Goal: Information Seeking & Learning: Learn about a topic

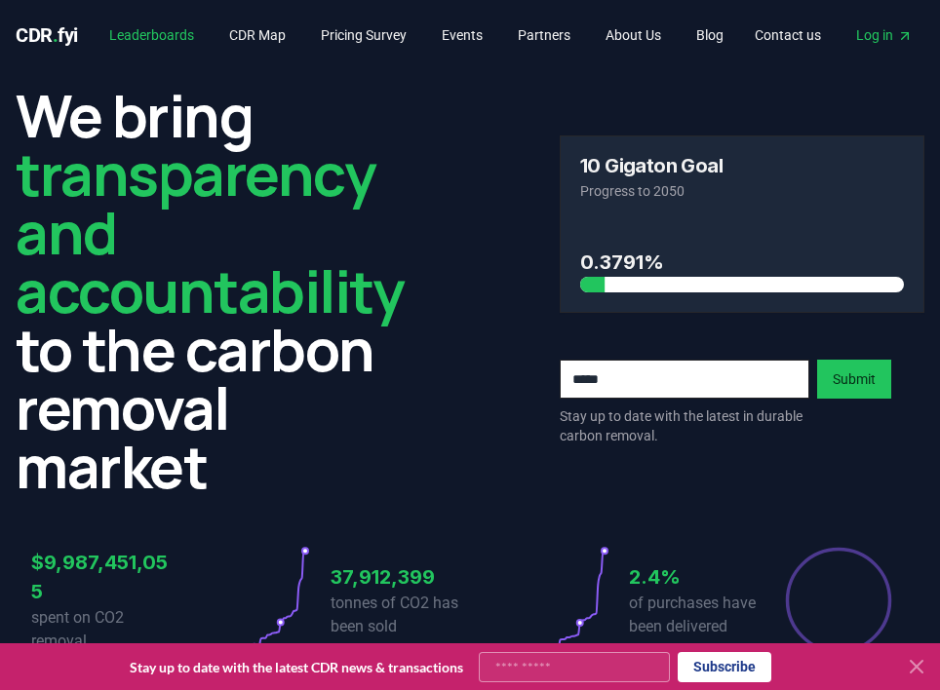
click at [192, 39] on link "Leaderboards" at bounding box center [152, 35] width 116 height 35
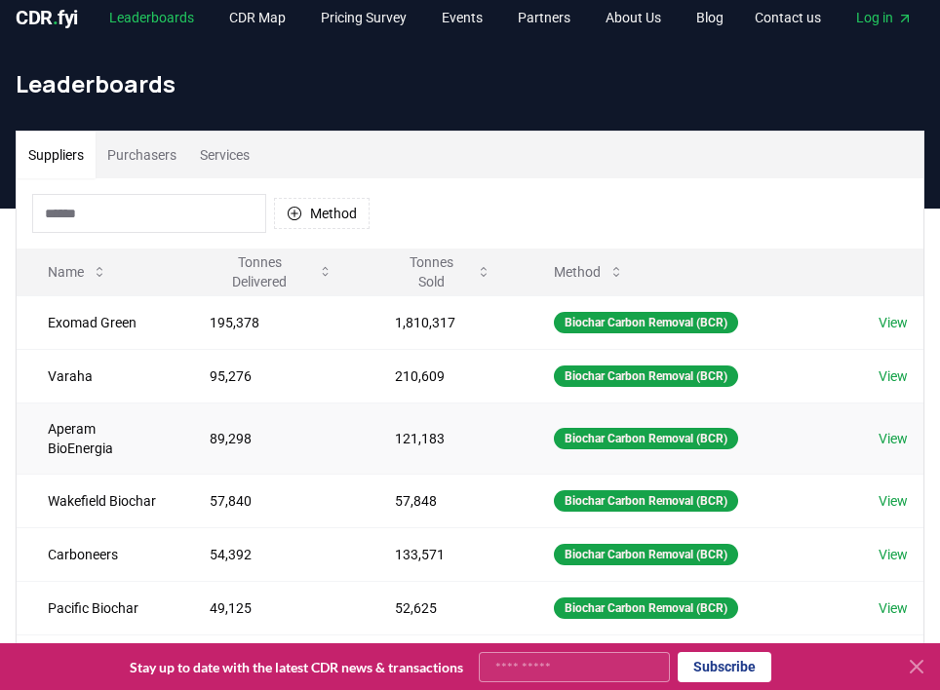
scroll to position [29, 0]
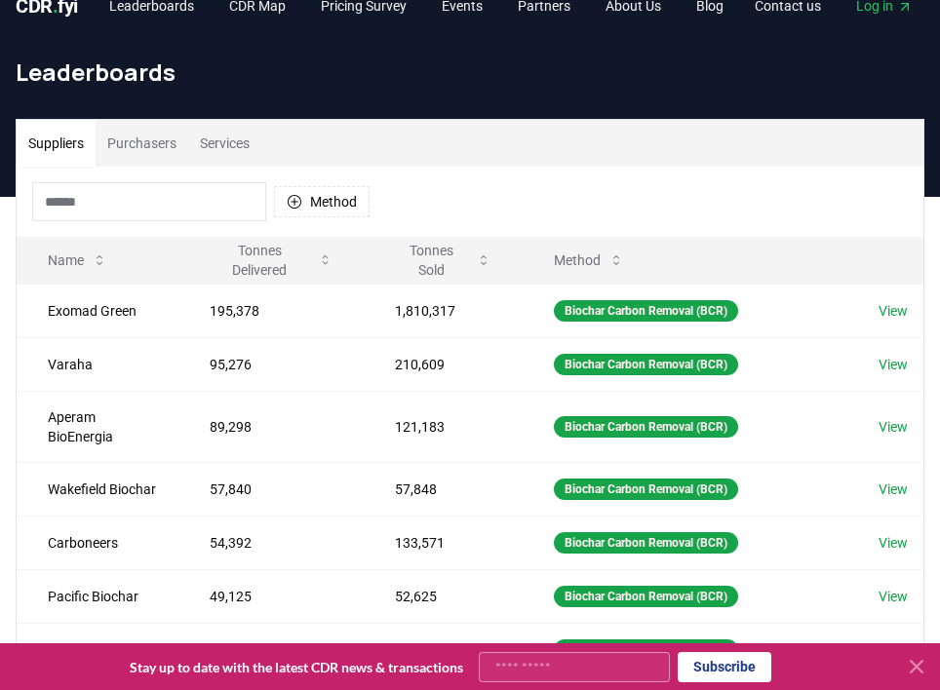
click at [238, 144] on button "Services" at bounding box center [224, 143] width 73 height 47
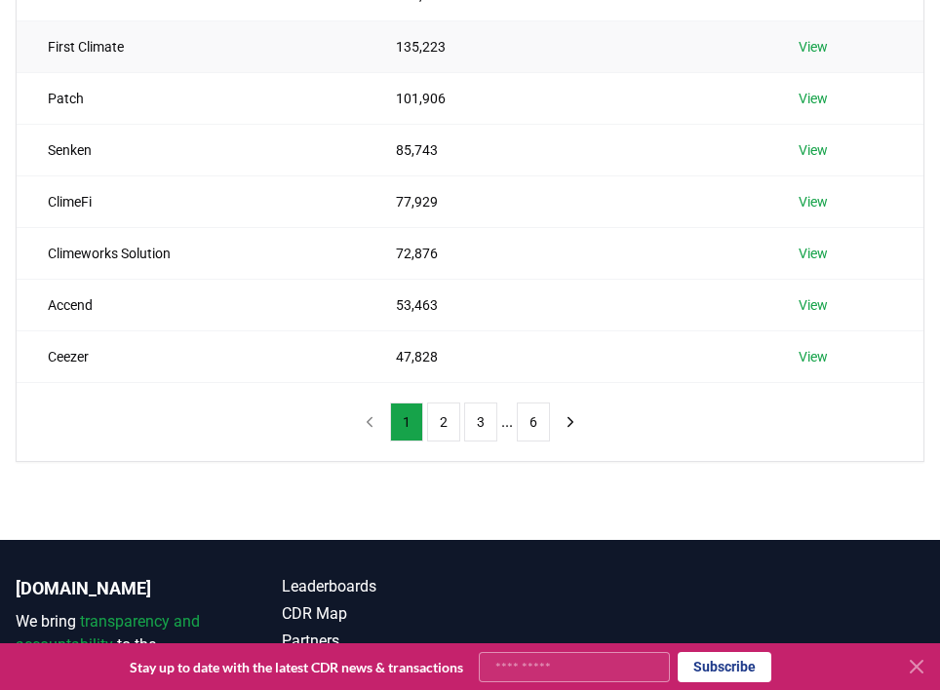
scroll to position [451, 0]
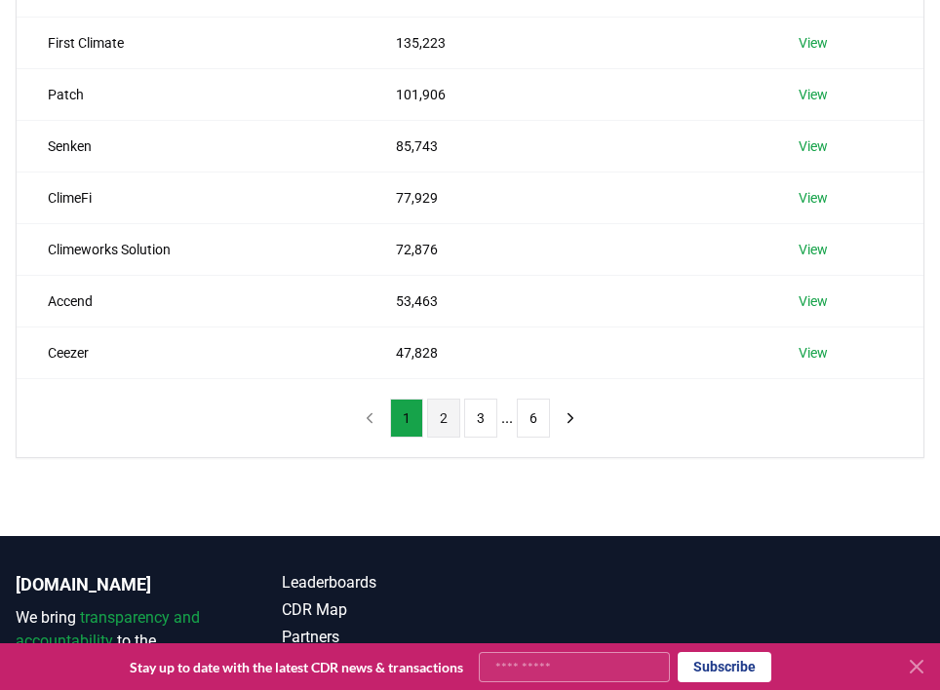
click at [446, 428] on button "2" at bounding box center [443, 418] width 33 height 39
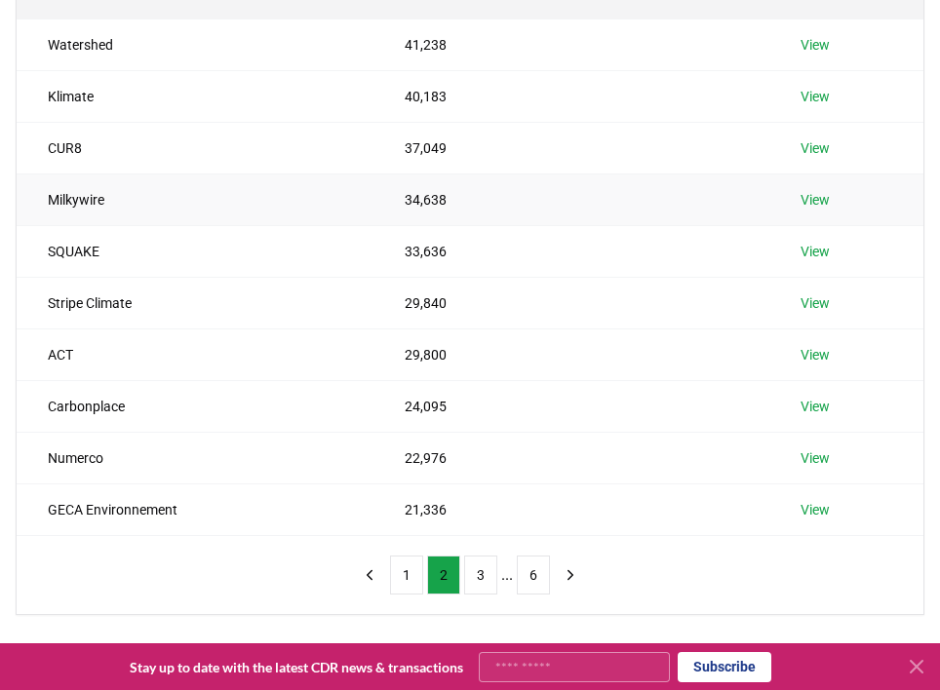
scroll to position [297, 0]
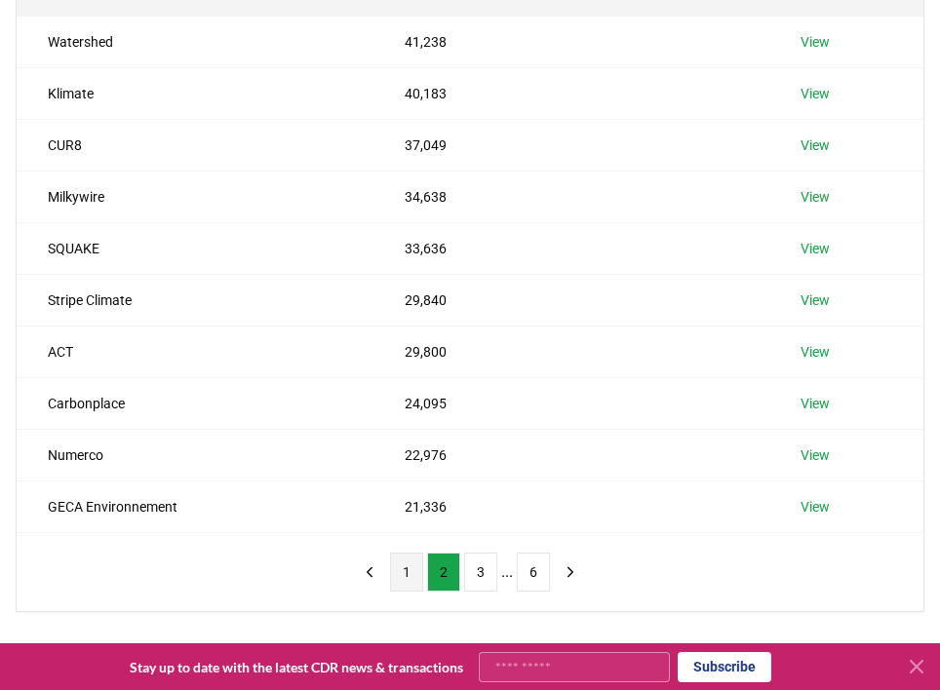
click at [409, 574] on button "1" at bounding box center [406, 572] width 33 height 39
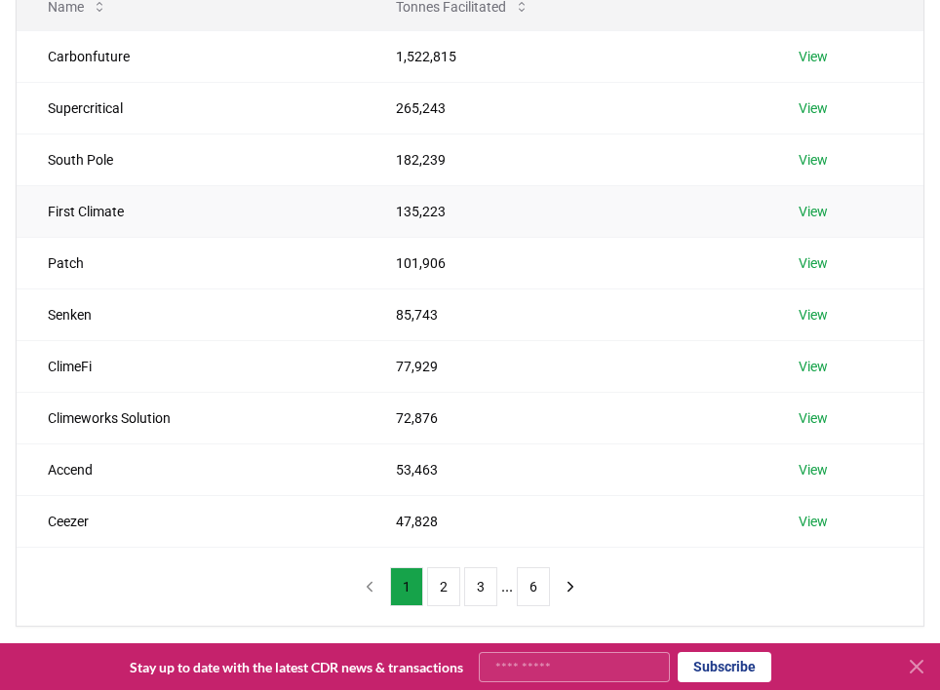
scroll to position [289, 0]
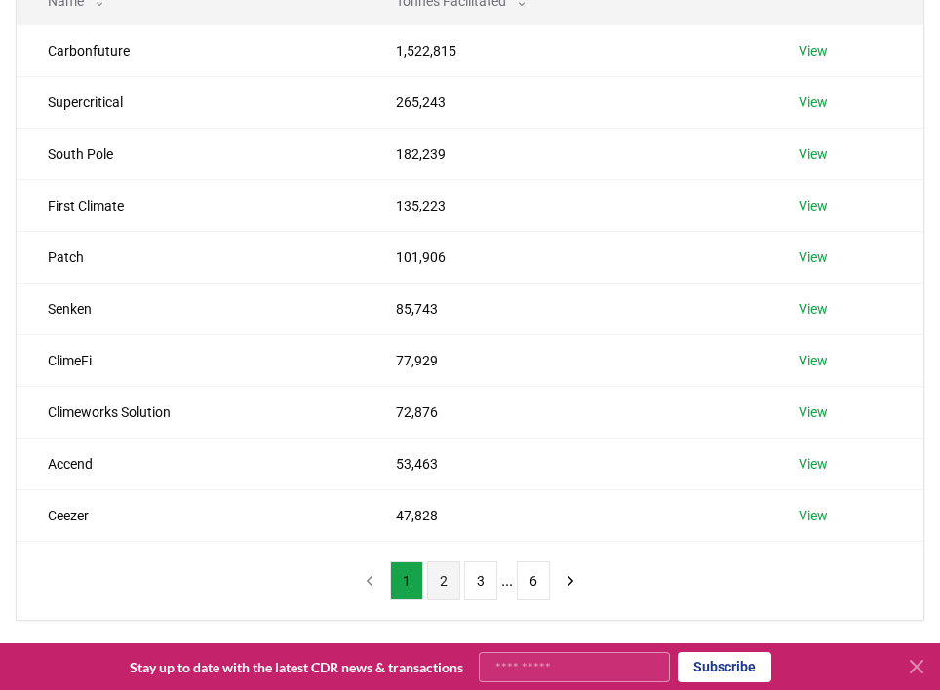
click at [438, 585] on button "2" at bounding box center [443, 580] width 33 height 39
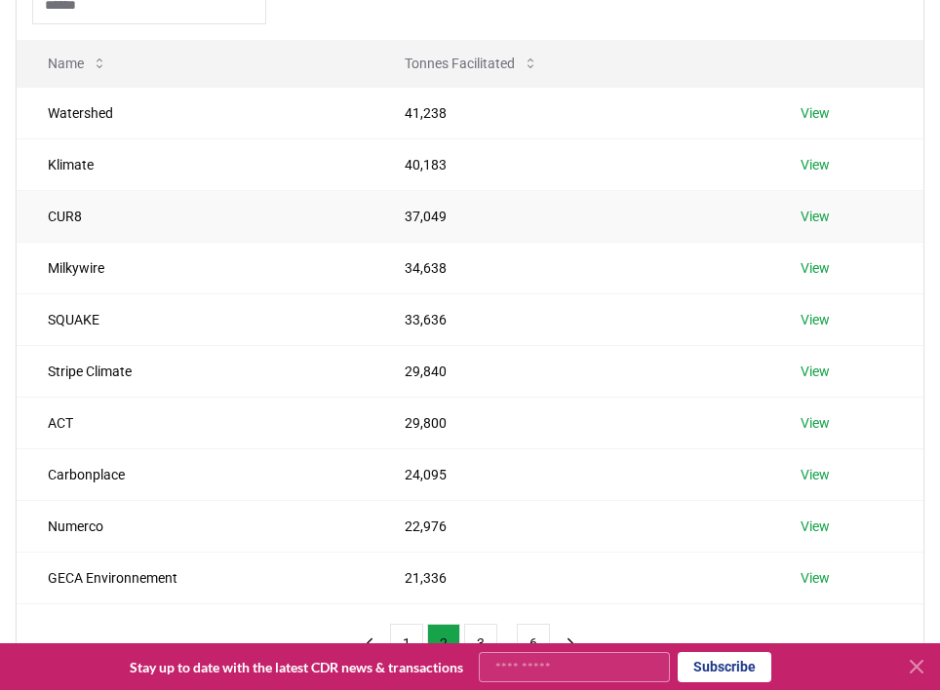
scroll to position [218, 0]
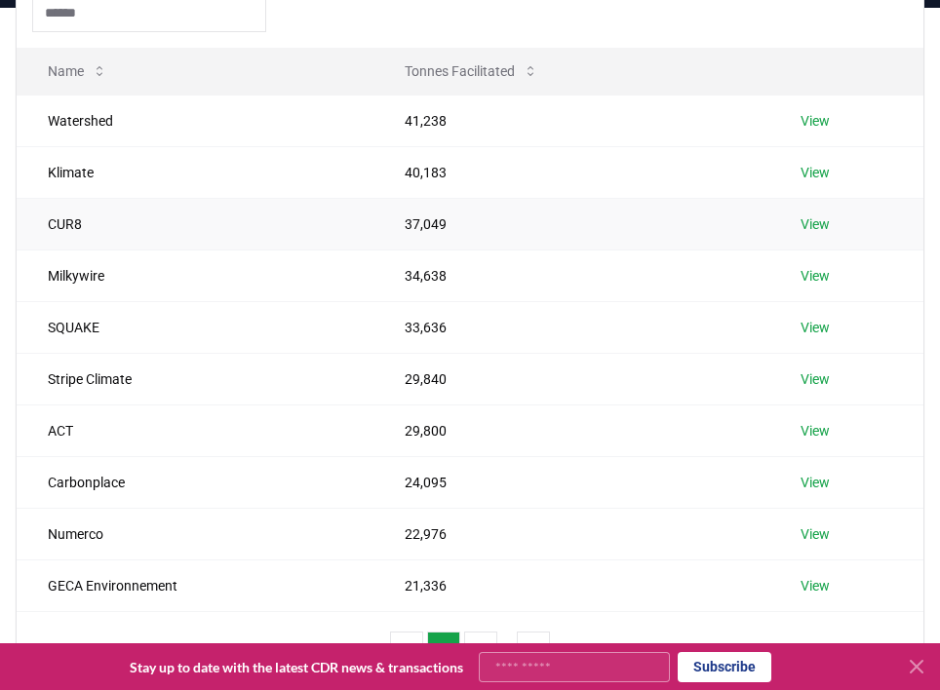
click at [65, 223] on td "CUR8" at bounding box center [195, 224] width 357 height 52
click at [814, 226] on link "View" at bounding box center [814, 223] width 29 height 19
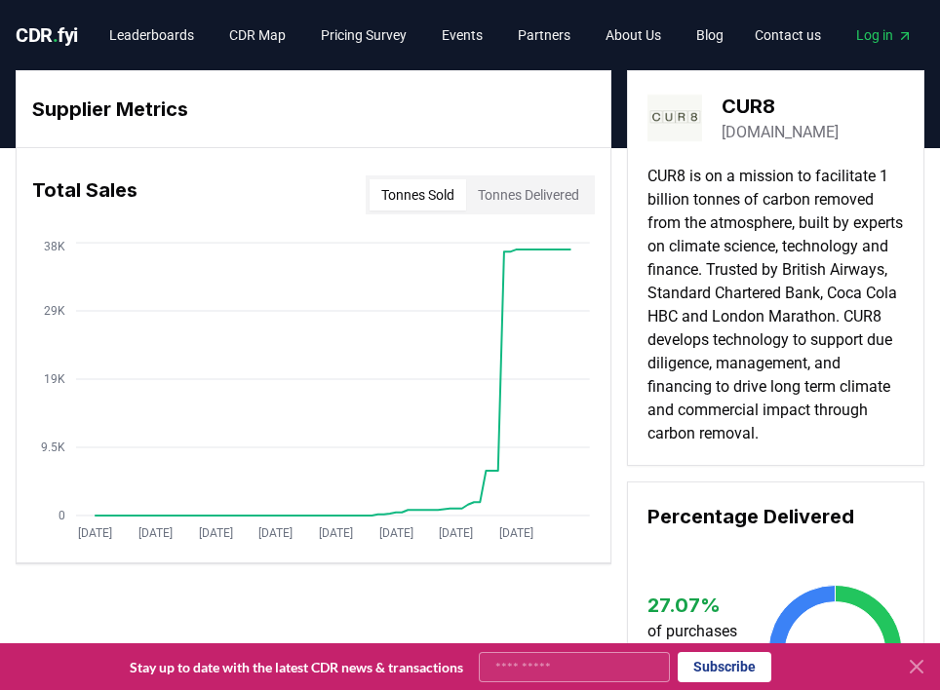
click at [495, 194] on button "Tonnes Delivered" at bounding box center [528, 194] width 125 height 31
